Goal: Task Accomplishment & Management: Manage account settings

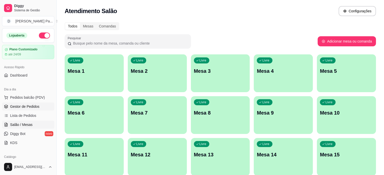
click at [17, 107] on span "Gestor de Pedidos" at bounding box center [24, 106] width 29 height 5
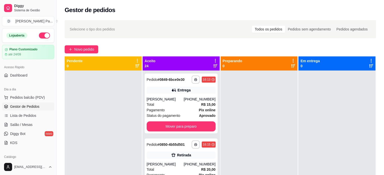
click at [215, 67] on icon at bounding box center [215, 66] width 4 height 4
click at [214, 59] on icon at bounding box center [215, 61] width 5 height 5
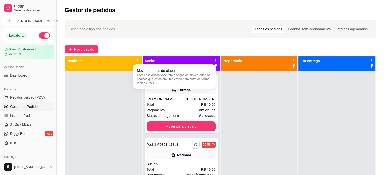
click at [189, 65] on div "Mover pedidos de etapa Com essa opção você tem a opção de mover todos os pedido…" at bounding box center [174, 77] width 83 height 24
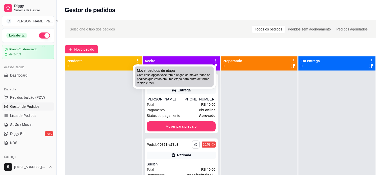
click at [186, 68] on div "Mover pedidos de etapa Com essa opção você tem a opção de mover todos os pedido…" at bounding box center [174, 76] width 75 height 17
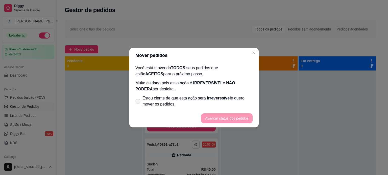
click at [137, 101] on icon at bounding box center [138, 101] width 4 height 3
click at [137, 102] on input "Estou ciente de que esta ação será irreverssível e quero mover os pedidos." at bounding box center [136, 103] width 3 height 3
checkbox input "true"
click at [228, 121] on button "Avançar status dos pedidos" at bounding box center [227, 119] width 50 height 10
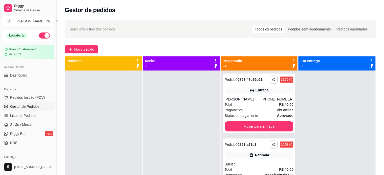
click at [291, 60] on icon at bounding box center [293, 61] width 5 height 5
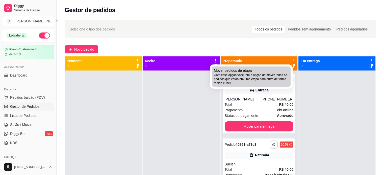
click at [278, 72] on div "Mover pedidos de etapa Com essa opção você tem a opção de mover todos os pedido…" at bounding box center [251, 76] width 75 height 17
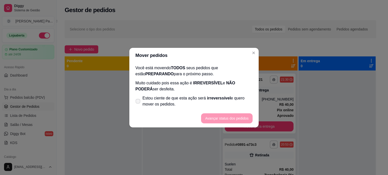
click at [136, 100] on span at bounding box center [138, 101] width 5 height 5
click at [135, 102] on input "Estou ciente de que esta ação será irreverssível e quero mover os pedidos." at bounding box center [136, 103] width 3 height 3
checkbox input "true"
click at [224, 117] on button "Avançar status dos pedidos" at bounding box center [226, 119] width 51 height 10
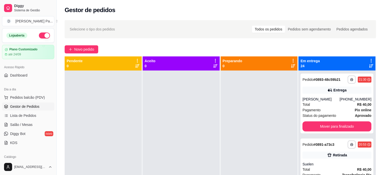
click at [369, 59] on icon at bounding box center [371, 61] width 5 height 5
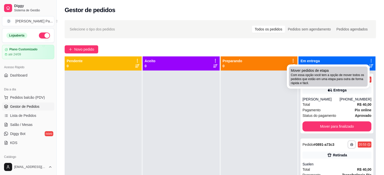
click at [346, 74] on span "Com essa opção você tem a opção de mover todos os pedidos que estão em uma etap…" at bounding box center [328, 79] width 75 height 12
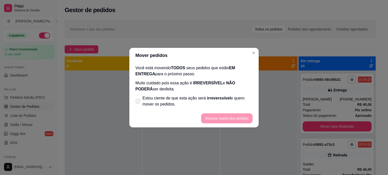
click at [138, 102] on icon at bounding box center [138, 101] width 4 height 3
click at [138, 102] on input "Estou ciente de que esta ação será irreverssível e quero mover os pedidos." at bounding box center [136, 103] width 3 height 3
checkbox input "true"
click at [214, 118] on button "Avançar status dos pedidos" at bounding box center [227, 119] width 50 height 10
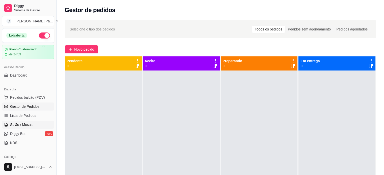
click at [11, 123] on span "Salão / Mesas" at bounding box center [21, 124] width 22 height 5
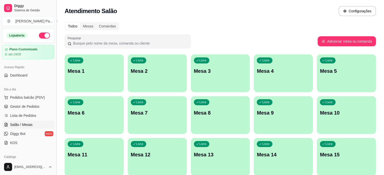
click at [54, 157] on button "Toggle Sidebar" at bounding box center [56, 87] width 4 height 175
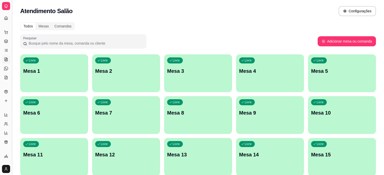
click at [12, 145] on button "Toggle Sidebar" at bounding box center [12, 87] width 4 height 175
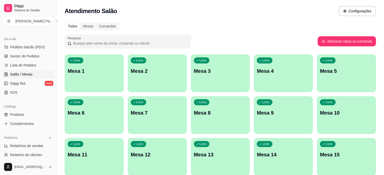
scroll to position [61, 0]
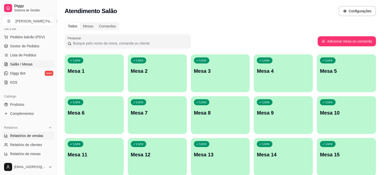
click at [38, 136] on span "Relatórios de vendas" at bounding box center [26, 136] width 33 height 5
select select "ALL"
select select "0"
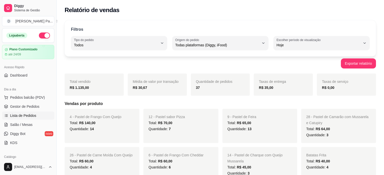
click at [14, 117] on span "Lista de Pedidos" at bounding box center [23, 115] width 26 height 5
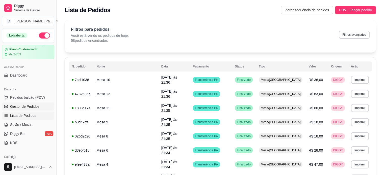
click at [22, 105] on span "Gestor de Pedidos" at bounding box center [24, 106] width 29 height 5
